Goal: Information Seeking & Learning: Learn about a topic

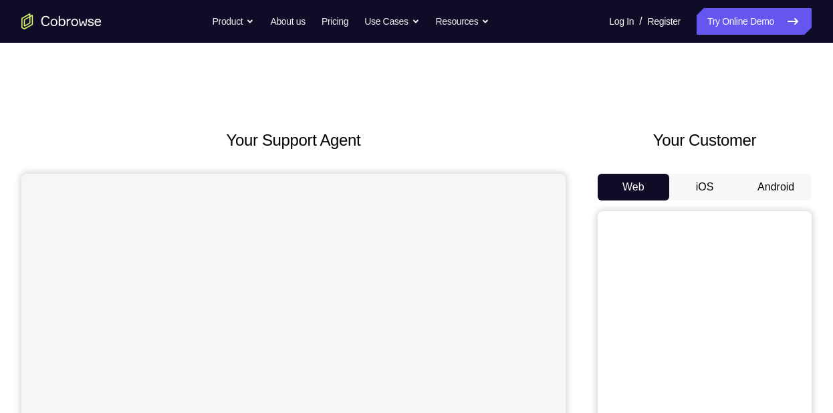
click at [783, 190] on button "Android" at bounding box center [775, 187] width 71 height 27
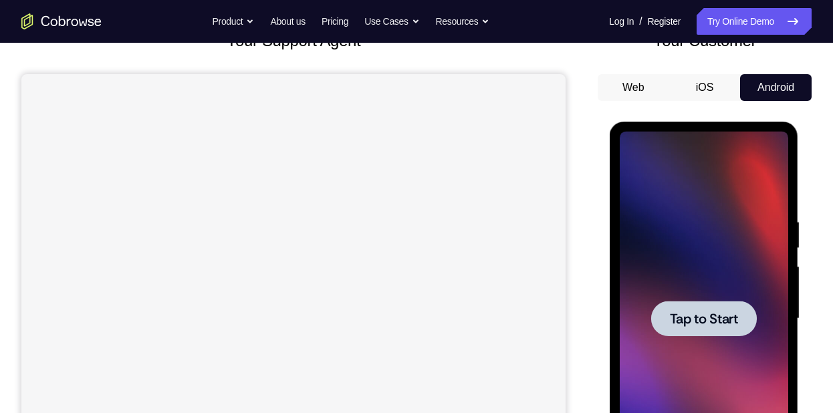
click at [673, 380] on div at bounding box center [703, 319] width 168 height 374
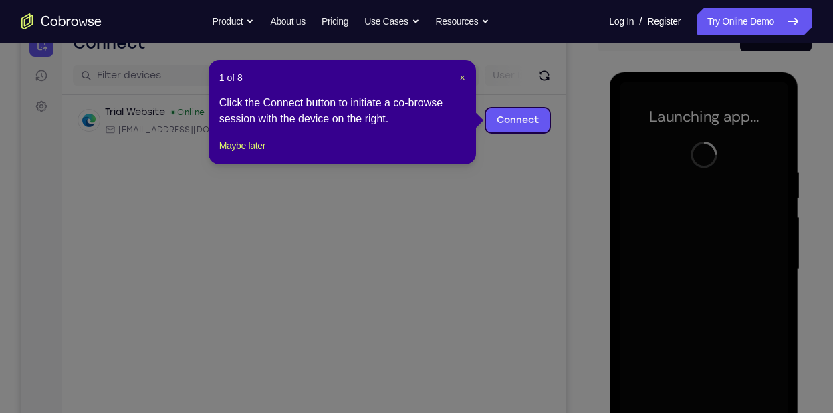
scroll to position [148, 0]
click at [462, 82] on span "×" at bounding box center [462, 78] width 5 height 11
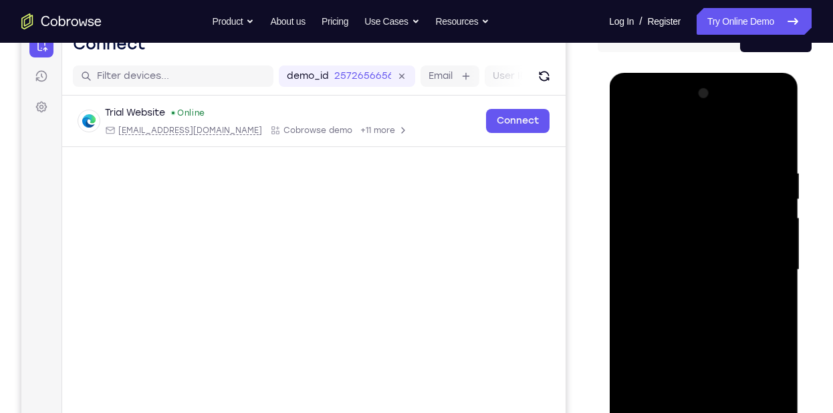
scroll to position [207, 0]
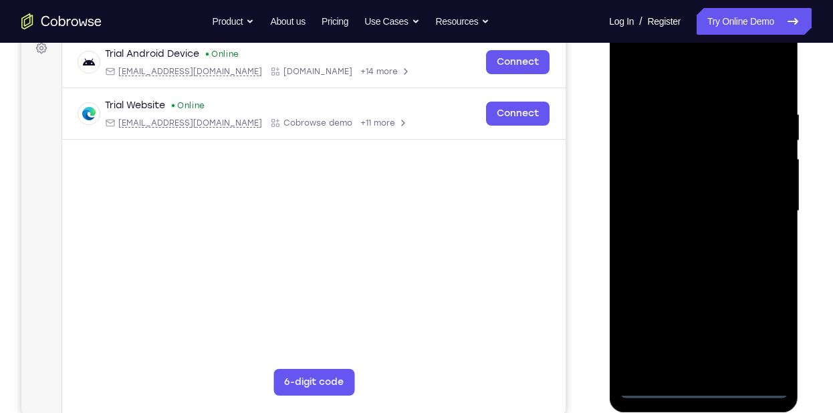
click at [710, 390] on div at bounding box center [703, 211] width 168 height 374
click at [761, 321] on div at bounding box center [703, 211] width 168 height 374
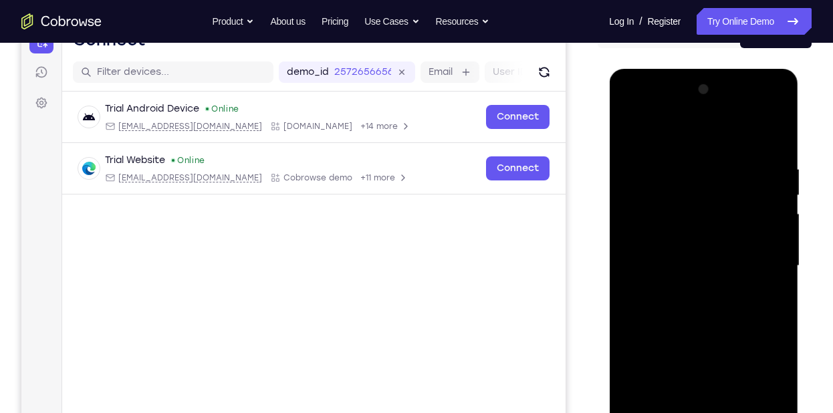
scroll to position [151, 0]
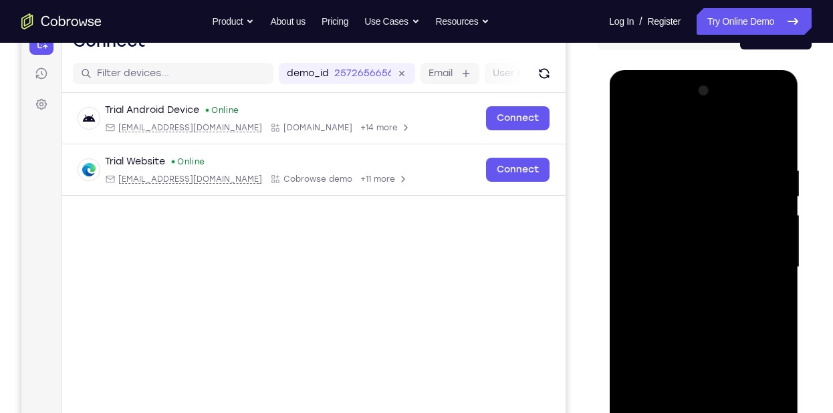
click at [716, 148] on div at bounding box center [703, 267] width 168 height 374
click at [717, 141] on div at bounding box center [703, 267] width 168 height 374
click at [756, 262] on div at bounding box center [703, 267] width 168 height 374
click at [684, 292] on div at bounding box center [703, 267] width 168 height 374
click at [670, 253] on div at bounding box center [703, 267] width 168 height 374
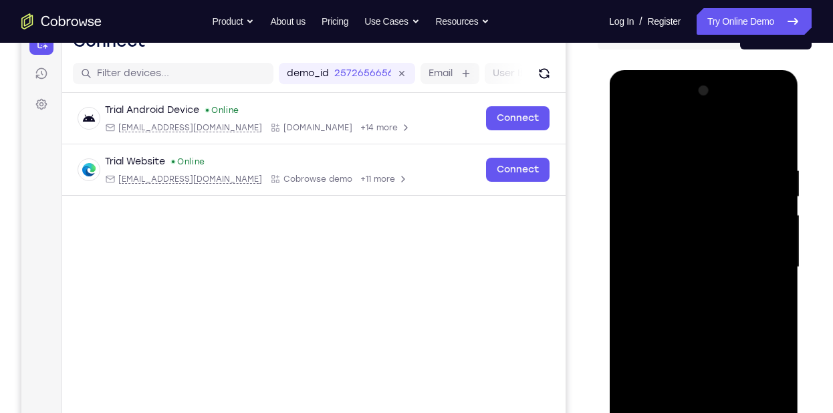
click at [644, 233] on div at bounding box center [703, 267] width 168 height 374
click at [771, 241] on div at bounding box center [703, 267] width 168 height 374
click at [769, 233] on div at bounding box center [703, 267] width 168 height 374
click at [738, 261] on div at bounding box center [703, 267] width 168 height 374
click at [720, 333] on div at bounding box center [703, 267] width 168 height 374
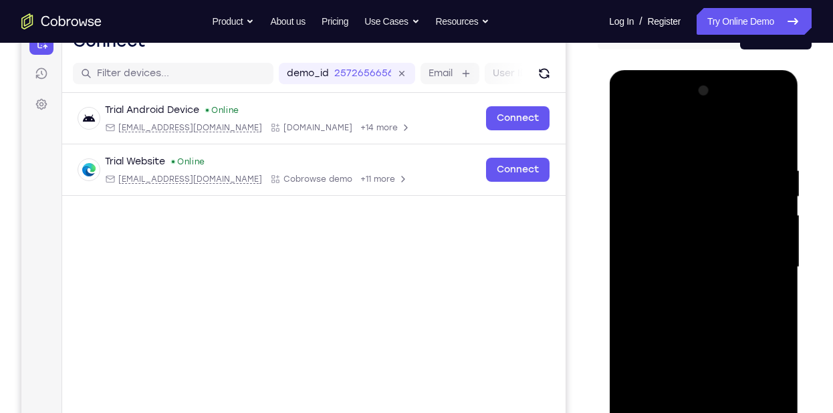
click at [744, 245] on div at bounding box center [703, 267] width 168 height 374
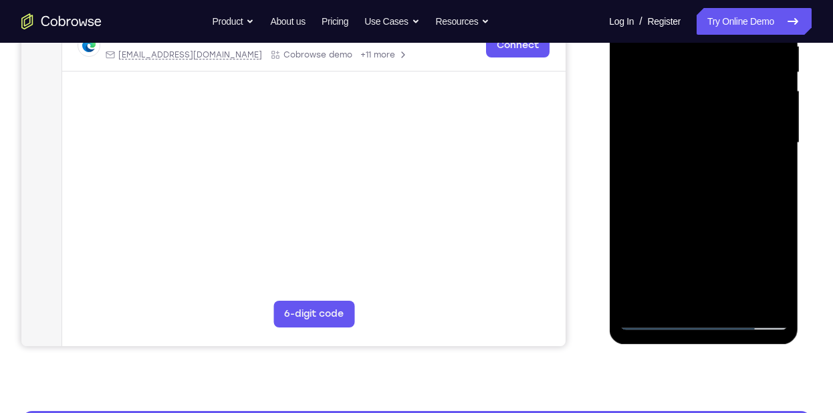
scroll to position [276, 0]
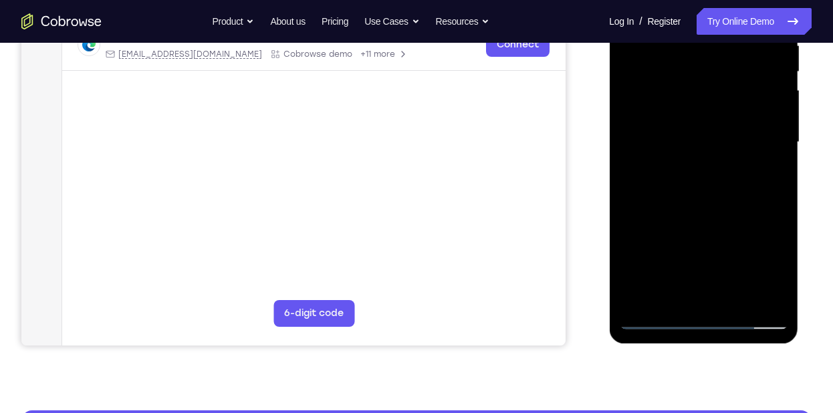
click at [731, 299] on div at bounding box center [703, 142] width 168 height 374
click at [710, 216] on div at bounding box center [703, 142] width 168 height 374
click at [652, 319] on div at bounding box center [703, 142] width 168 height 374
click at [781, 282] on div at bounding box center [703, 142] width 168 height 374
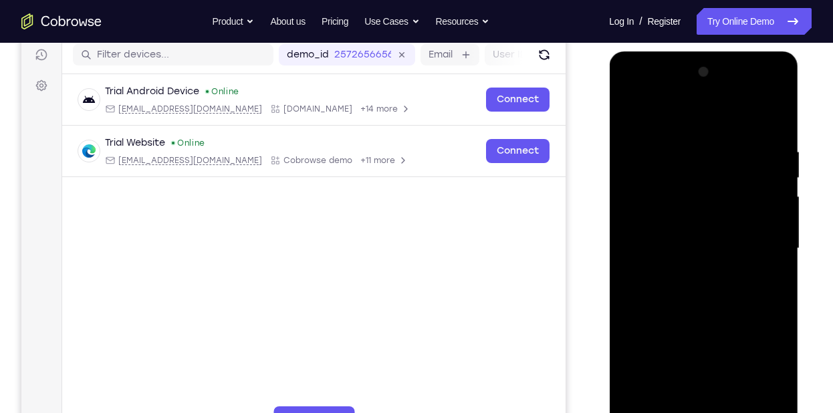
scroll to position [170, 0]
click at [685, 153] on div at bounding box center [703, 248] width 168 height 374
drag, startPoint x: 696, startPoint y: 124, endPoint x: 816, endPoint y: 130, distance: 120.4
click at [799, 130] on html "Online web based iOS Simulators and Android Emulators. Run iPhone, iPad, Mobile…" at bounding box center [704, 251] width 190 height 401
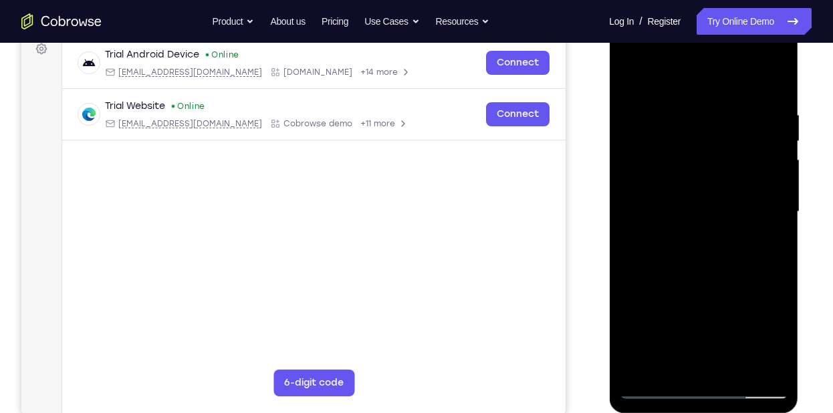
scroll to position [214, 0]
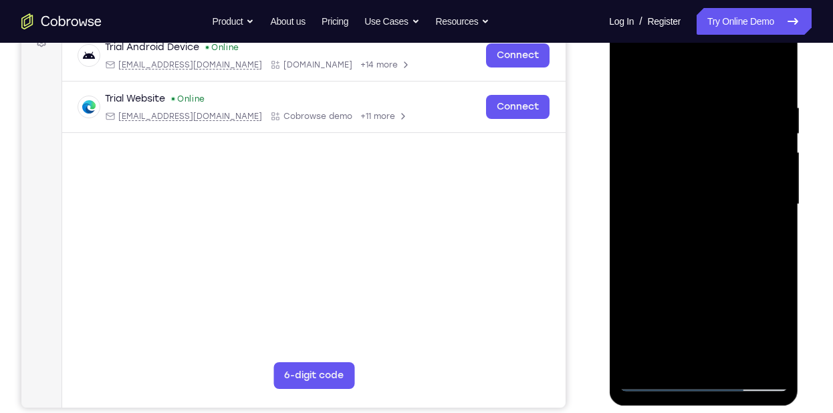
click at [778, 207] on div at bounding box center [703, 204] width 168 height 374
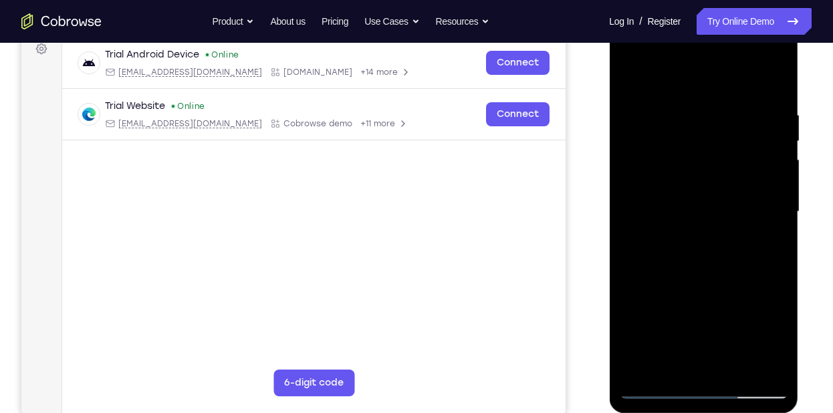
scroll to position [206, 0]
click at [621, 167] on div at bounding box center [703, 212] width 168 height 374
click at [782, 180] on div at bounding box center [703, 212] width 168 height 374
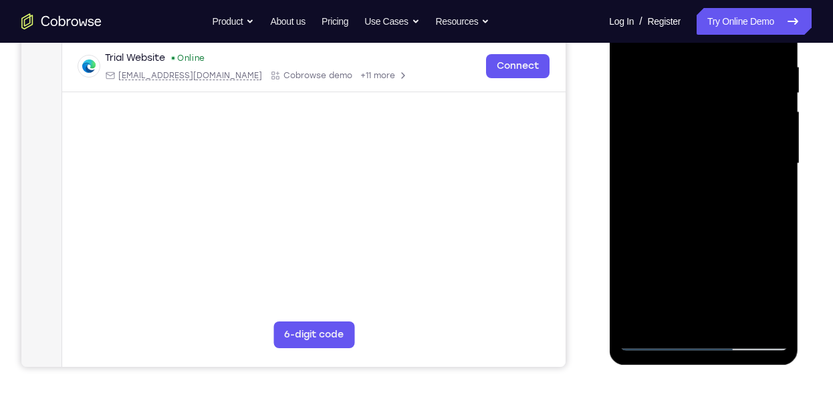
scroll to position [255, 0]
click at [782, 180] on div at bounding box center [703, 163] width 168 height 374
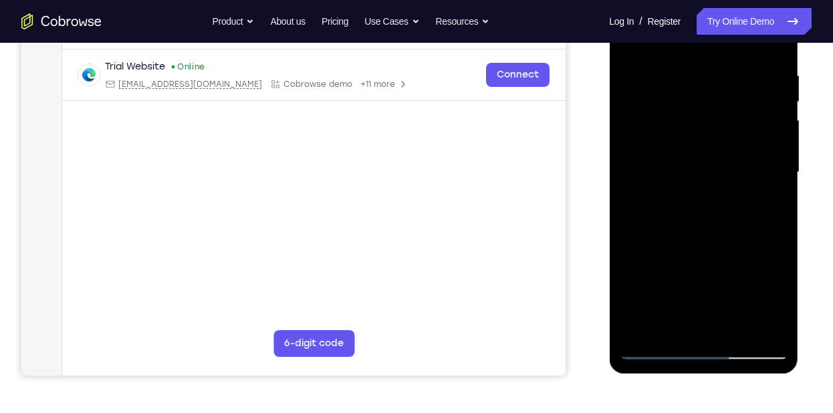
scroll to position [247, 0]
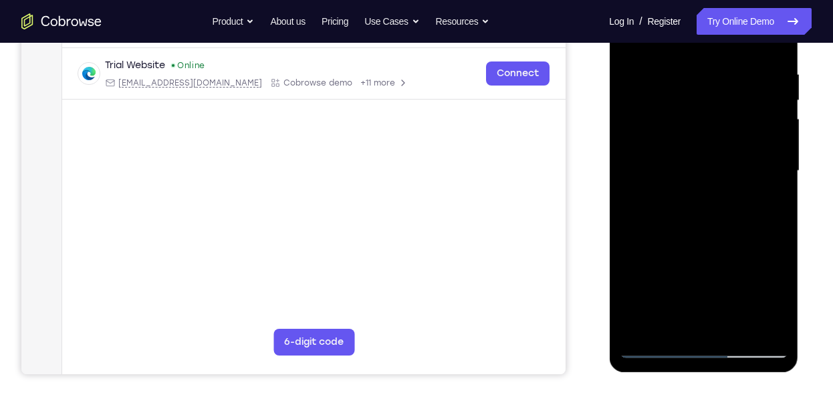
click at [763, 168] on div at bounding box center [703, 171] width 168 height 374
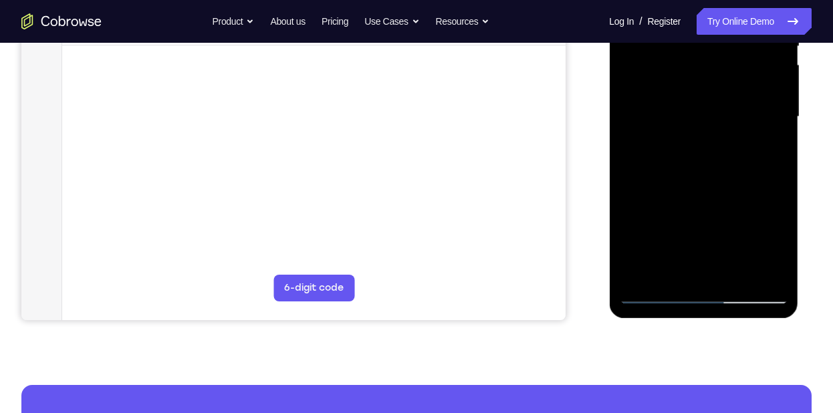
scroll to position [306, 0]
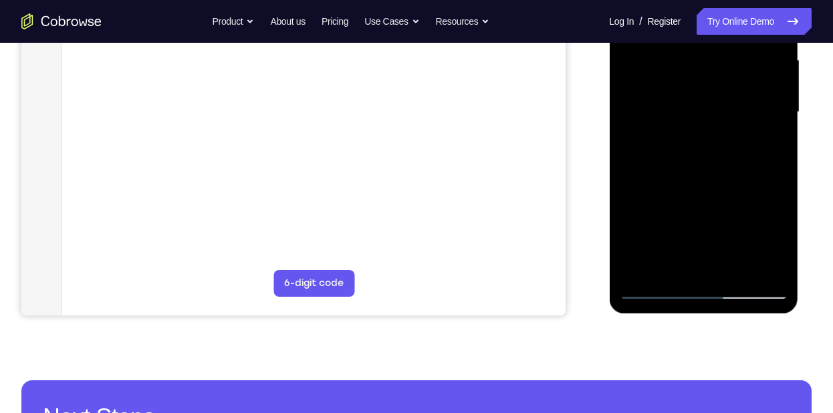
click at [770, 265] on div at bounding box center [703, 112] width 168 height 374
click at [771, 187] on div at bounding box center [703, 112] width 168 height 374
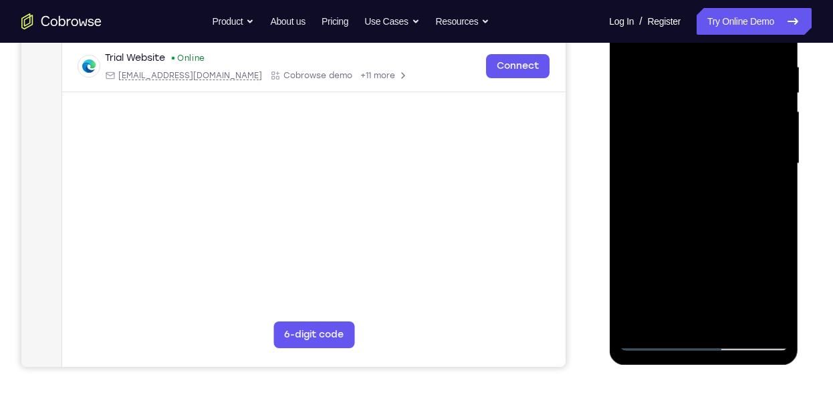
scroll to position [249, 0]
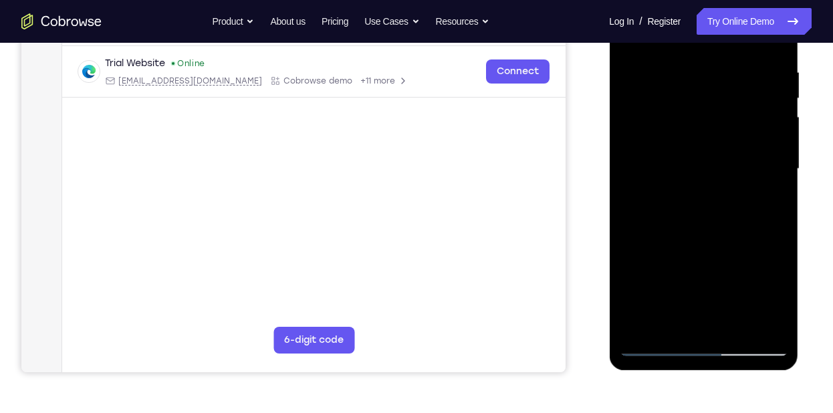
click at [771, 187] on div at bounding box center [703, 169] width 168 height 374
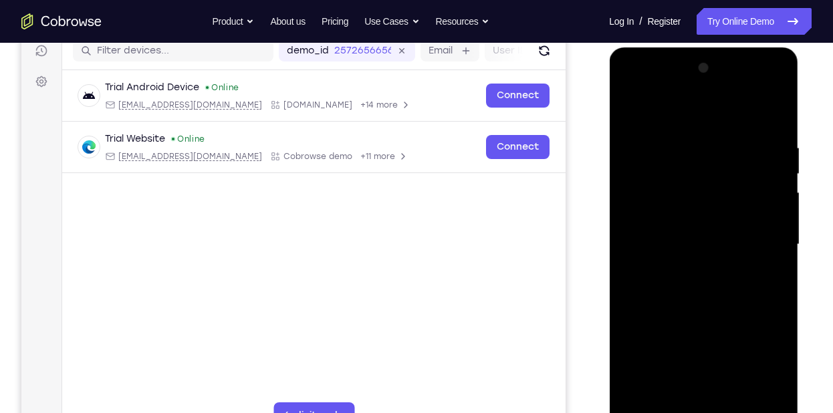
scroll to position [173, 0]
click at [771, 187] on div at bounding box center [703, 245] width 168 height 374
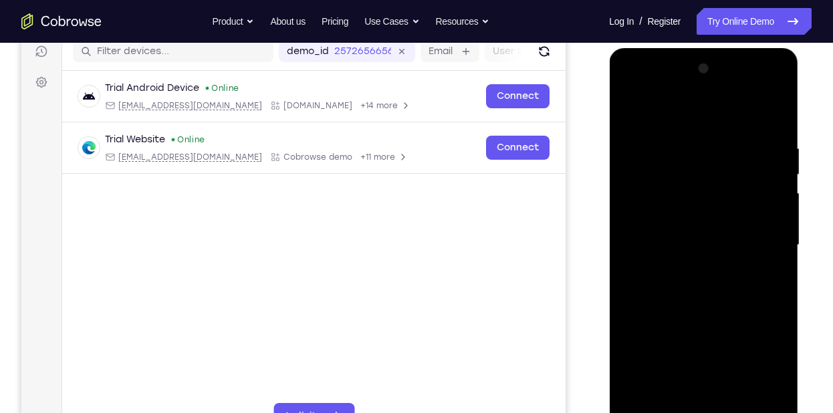
click at [771, 187] on div at bounding box center [703, 245] width 168 height 374
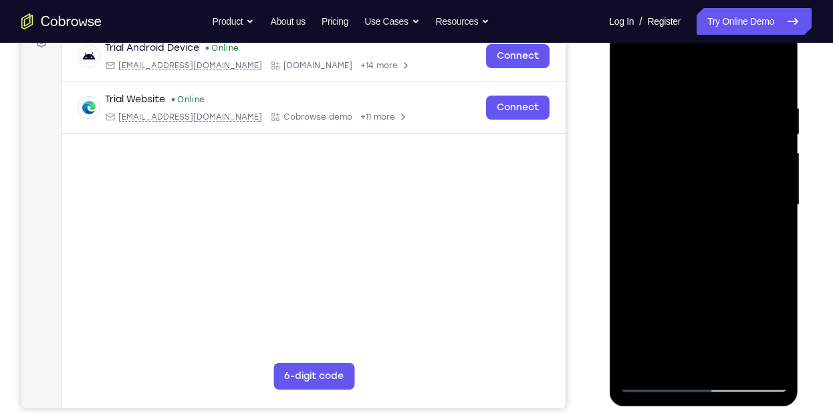
scroll to position [214, 0]
click at [770, 199] on div at bounding box center [703, 204] width 168 height 374
click at [763, 178] on div at bounding box center [703, 204] width 168 height 374
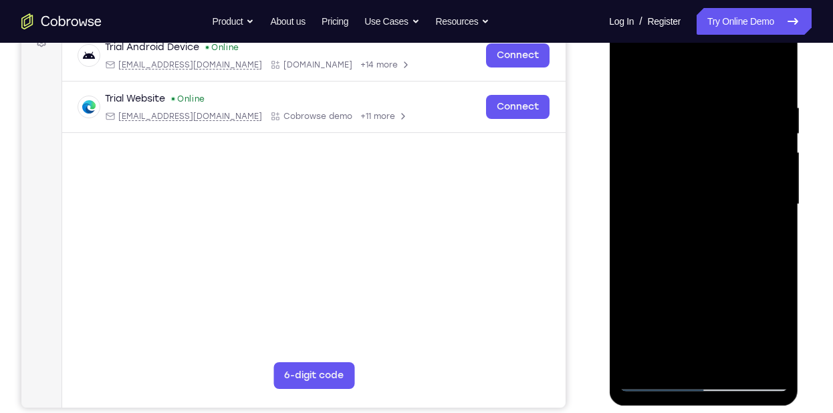
click at [763, 178] on div at bounding box center [703, 204] width 168 height 374
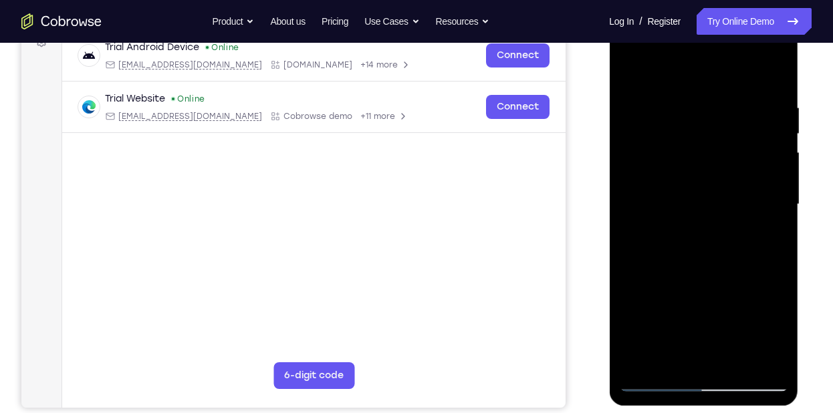
click at [763, 178] on div at bounding box center [703, 204] width 168 height 374
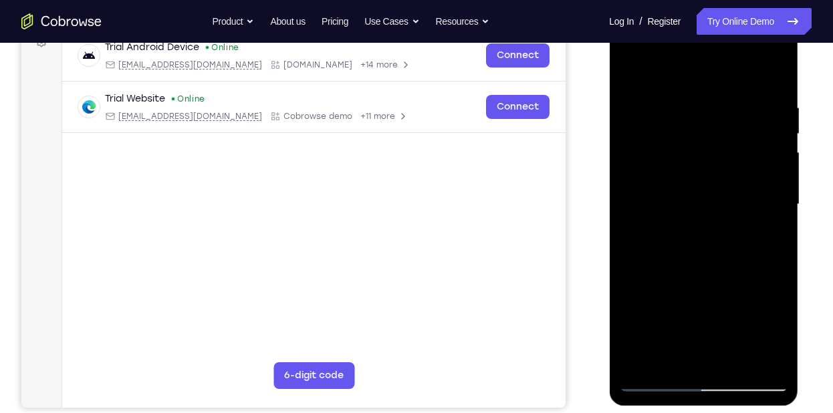
click at [763, 178] on div at bounding box center [703, 204] width 168 height 374
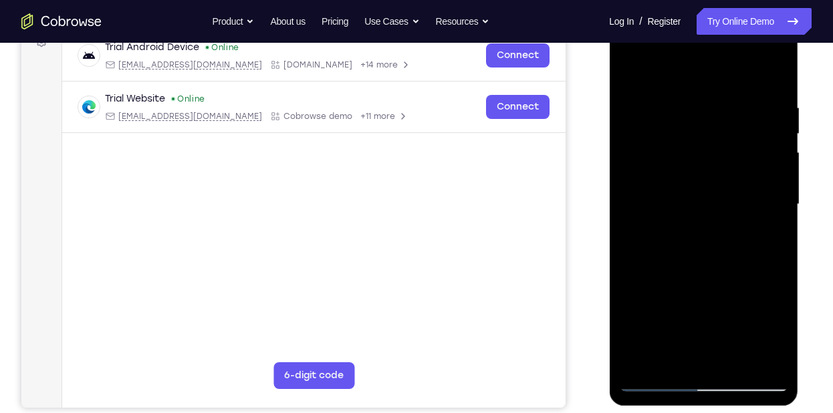
click at [763, 178] on div at bounding box center [703, 204] width 168 height 374
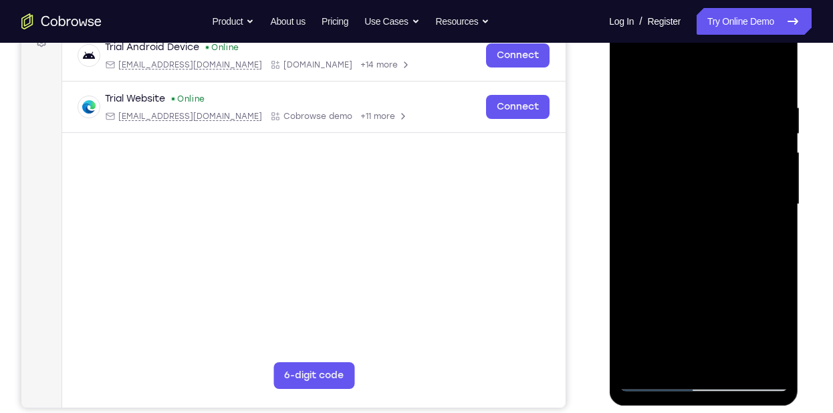
click at [764, 136] on div at bounding box center [703, 204] width 168 height 374
click at [776, 75] on div at bounding box center [703, 204] width 168 height 374
drag, startPoint x: 752, startPoint y: 200, endPoint x: 752, endPoint y: 178, distance: 22.1
click at [752, 178] on div at bounding box center [703, 204] width 168 height 374
click at [776, 75] on div at bounding box center [703, 204] width 168 height 374
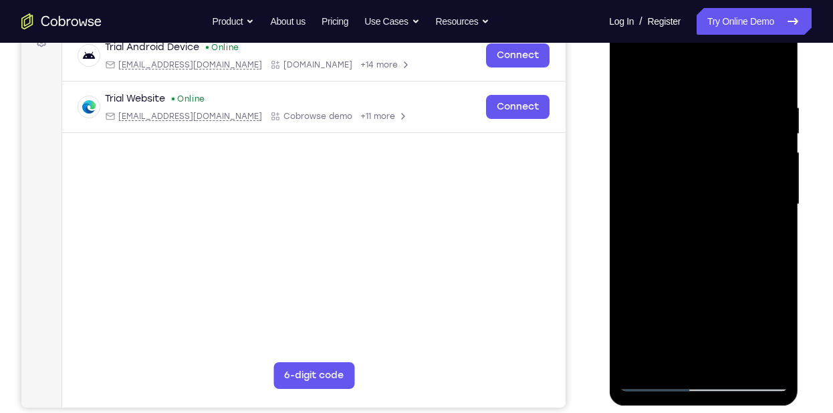
click at [776, 67] on div at bounding box center [703, 204] width 168 height 374
click at [633, 76] on div at bounding box center [703, 204] width 168 height 374
click at [633, 73] on div at bounding box center [703, 204] width 168 height 374
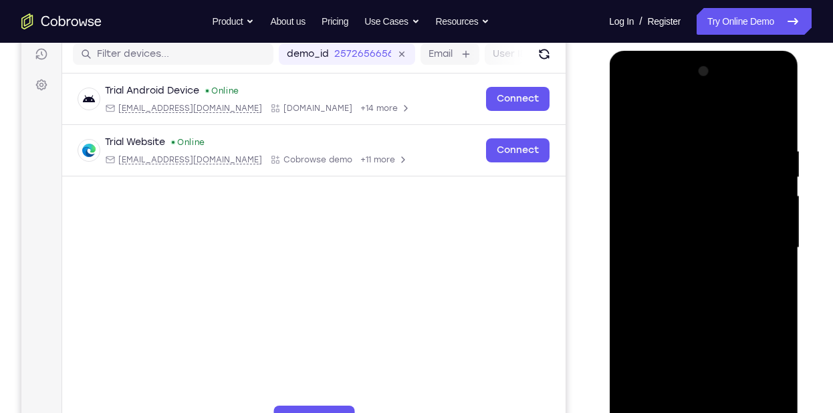
scroll to position [170, 0]
click at [776, 184] on div at bounding box center [703, 248] width 168 height 374
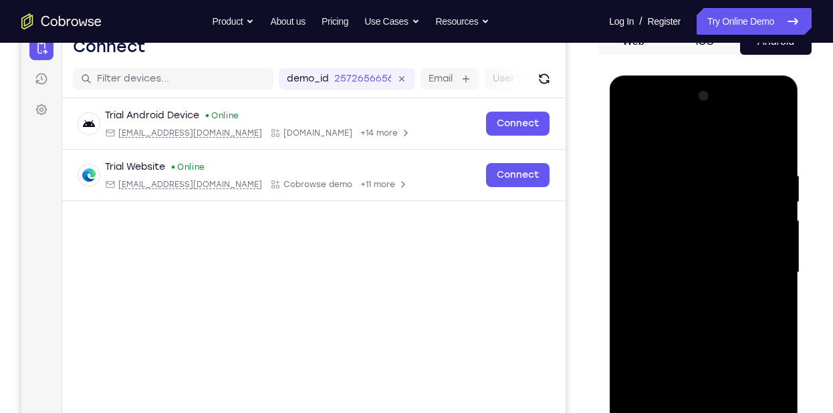
scroll to position [144, 0]
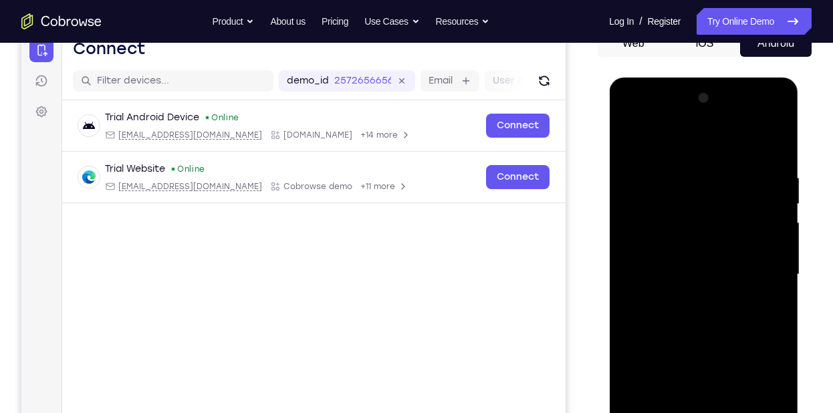
drag, startPoint x: 748, startPoint y: 206, endPoint x: 749, endPoint y: 237, distance: 30.1
click at [749, 237] on div at bounding box center [703, 275] width 168 height 374
click at [781, 236] on div at bounding box center [703, 275] width 168 height 374
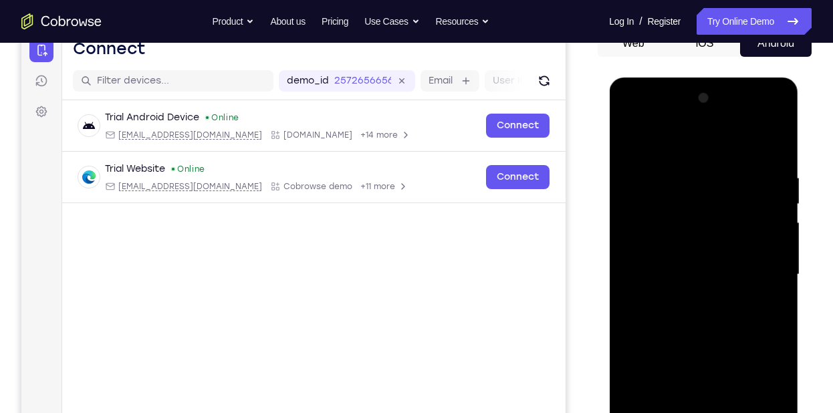
click at [781, 236] on div at bounding box center [703, 275] width 168 height 374
click at [735, 255] on div at bounding box center [703, 275] width 168 height 374
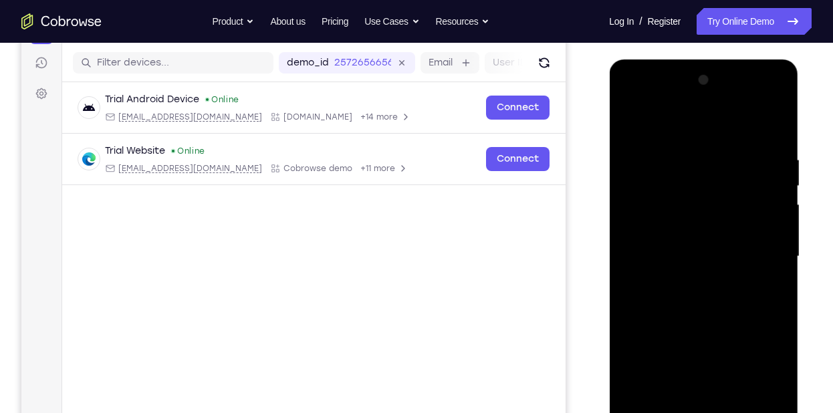
click at [708, 251] on div at bounding box center [703, 256] width 168 height 374
